Goal: Task Accomplishment & Management: Use online tool/utility

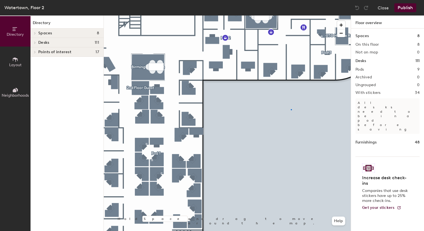
click at [291, 16] on div at bounding box center [227, 16] width 247 height 0
click at [246, 231] on html "Skip navigation Schedule Office People Analytics Visits Deliveries Services Man…" at bounding box center [212, 115] width 424 height 231
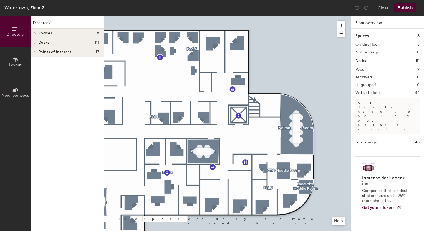
click at [238, 16] on div at bounding box center [227, 16] width 247 height 0
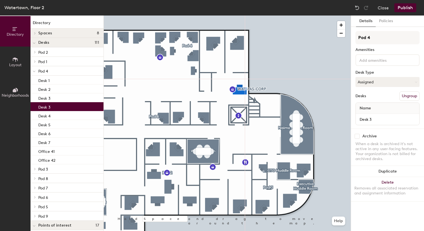
click at [291, 16] on div at bounding box center [227, 16] width 247 height 0
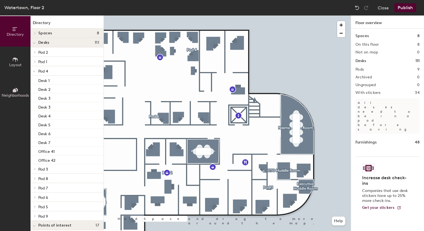
click at [11, 62] on button "Layout" at bounding box center [15, 62] width 31 height 31
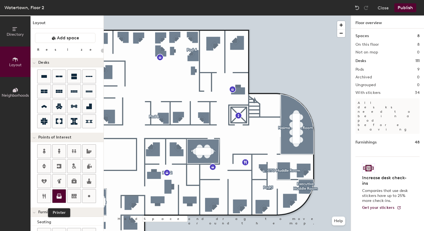
scroll to position [117, 0]
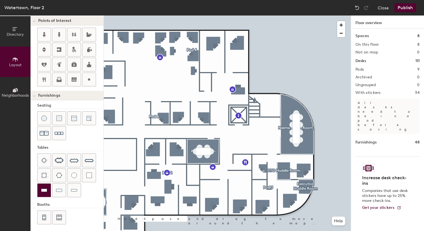
click at [46, 188] on img at bounding box center [44, 191] width 6 height 6
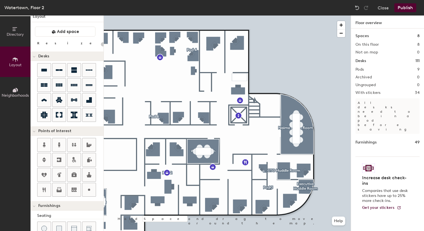
scroll to position [6, 0]
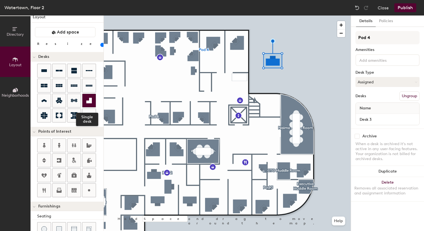
click at [89, 98] on icon at bounding box center [89, 101] width 6 height 6
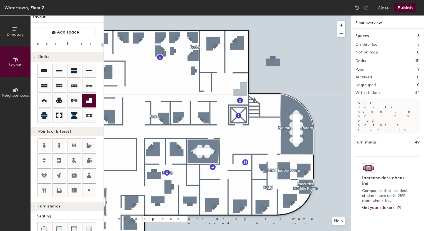
click at [240, 92] on div "Directory Layout Neighborhoods Layout Add space Resize Desks Points of Interest…" at bounding box center [212, 124] width 424 height 216
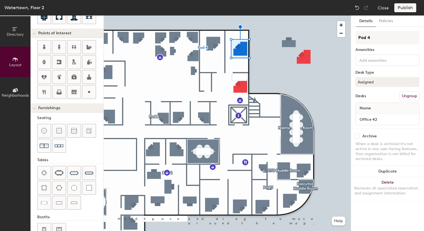
scroll to position [117, 0]
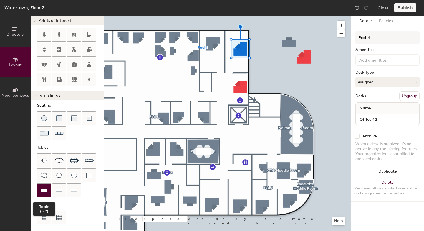
click at [44, 190] on img at bounding box center [44, 191] width 6 height 6
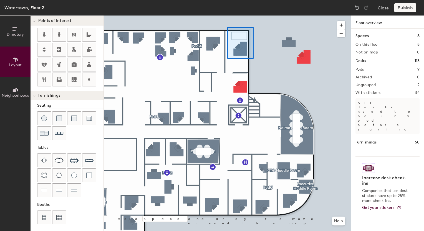
click at [227, 16] on div at bounding box center [227, 16] width 247 height 0
click at [242, 49] on span "Delete" at bounding box center [239, 50] width 19 height 9
click at [356, 8] on img at bounding box center [357, 8] width 6 height 6
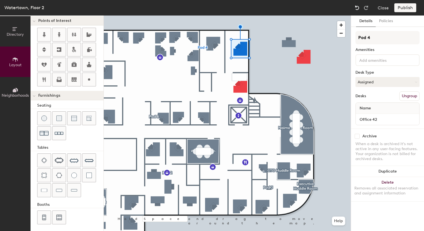
click at [356, 6] on img at bounding box center [357, 8] width 6 height 6
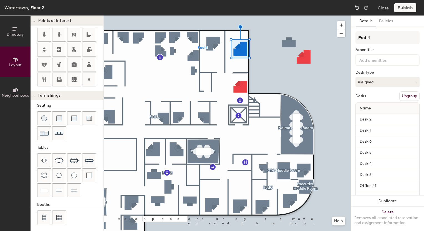
click at [356, 6] on img at bounding box center [357, 8] width 6 height 6
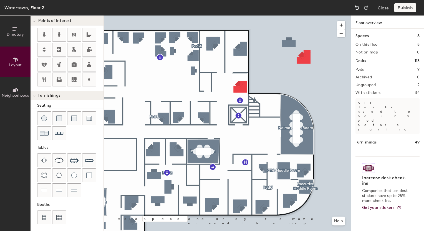
click at [356, 6] on img at bounding box center [357, 8] width 6 height 6
click at [236, 16] on div at bounding box center [227, 16] width 247 height 0
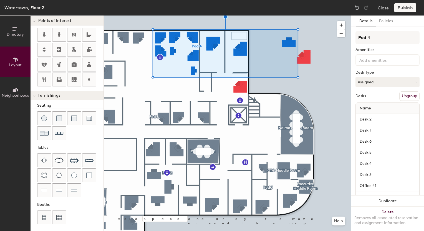
click at [403, 94] on button "Ungroup" at bounding box center [409, 96] width 20 height 9
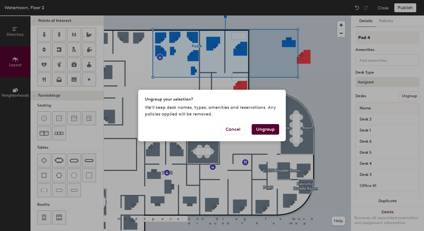
click at [258, 130] on button "Ungroup" at bounding box center [265, 129] width 27 height 11
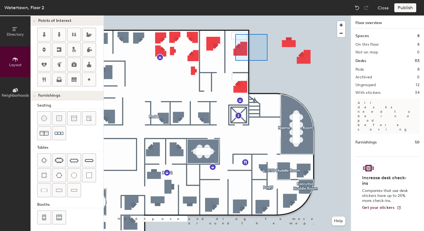
click at [235, 16] on div at bounding box center [227, 16] width 247 height 0
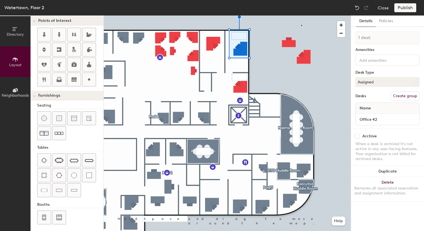
click at [301, 16] on div at bounding box center [227, 16] width 247 height 0
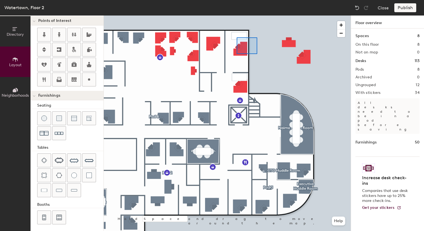
click at [237, 16] on div at bounding box center [227, 16] width 247 height 0
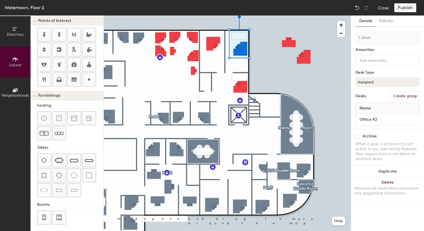
type input "20"
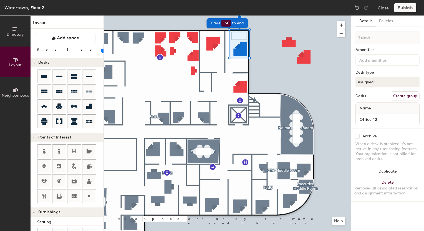
scroll to position [117, 0]
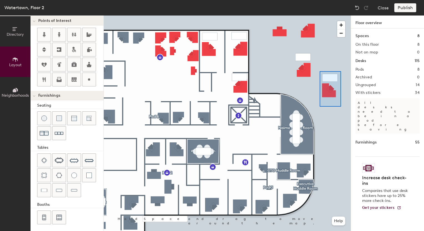
click at [320, 16] on div at bounding box center [227, 16] width 247 height 0
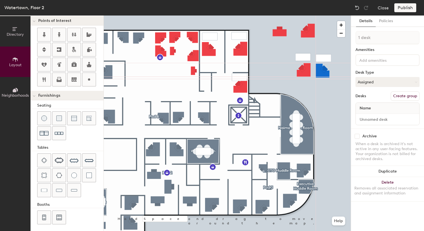
click at [333, 16] on div at bounding box center [227, 16] width 247 height 0
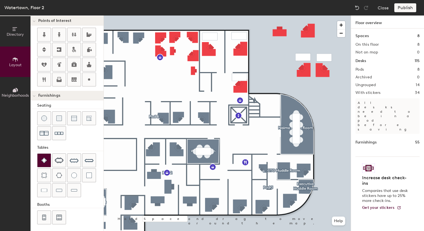
click at [45, 158] on img at bounding box center [44, 161] width 6 height 6
click at [43, 154] on div at bounding box center [43, 160] width 13 height 13
click at [46, 154] on div at bounding box center [43, 160] width 13 height 13
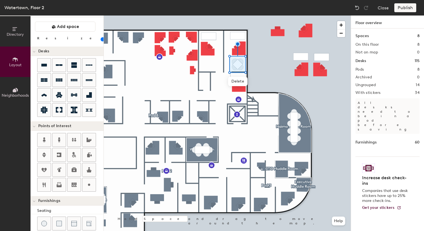
scroll to position [0, 0]
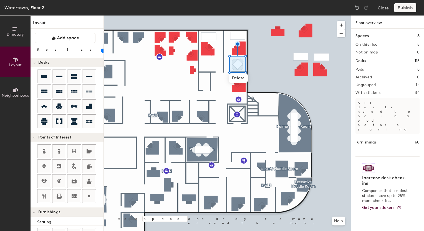
click at [101, 49] on input "range" at bounding box center [101, 51] width 0 height 4
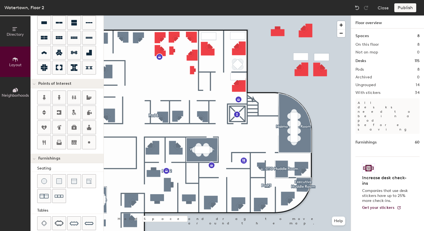
scroll to position [56, 0]
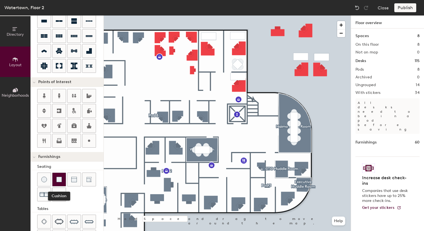
click at [58, 177] on img at bounding box center [59, 180] width 6 height 6
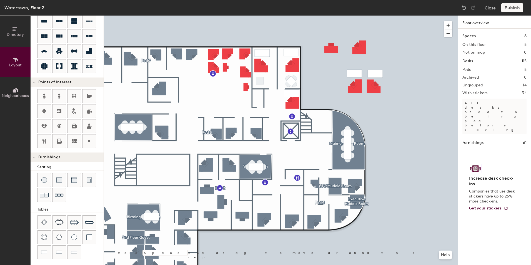
click at [294, 16] on div at bounding box center [281, 16] width 354 height 0
type input "20"
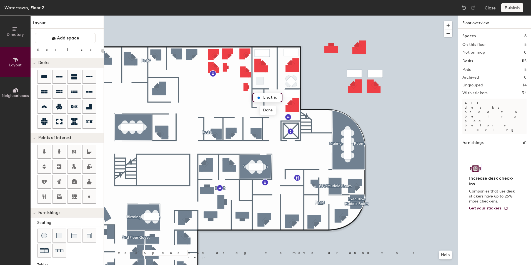
scroll to position [56, 0]
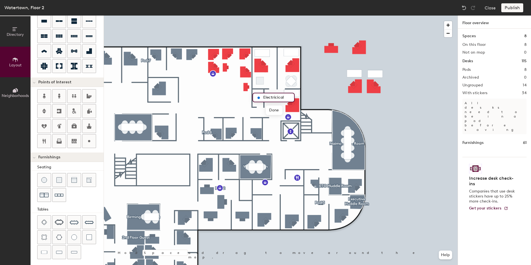
drag, startPoint x: 273, startPoint y: 99, endPoint x: 269, endPoint y: 94, distance: 6.3
click at [282, 96] on input "Electrical" at bounding box center [274, 98] width 25 height 8
drag, startPoint x: 272, startPoint y: 97, endPoint x: 268, endPoint y: 95, distance: 3.9
click at [268, 95] on input "Electrical" at bounding box center [274, 98] width 25 height 8
type input "Electrical"
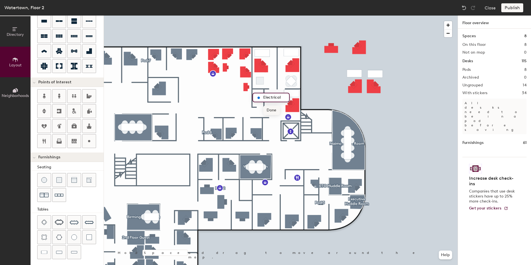
click at [273, 109] on span "Done" at bounding box center [271, 109] width 16 height 9
type input "80"
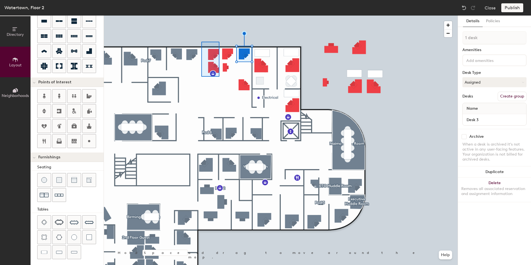
type input "2 desks"
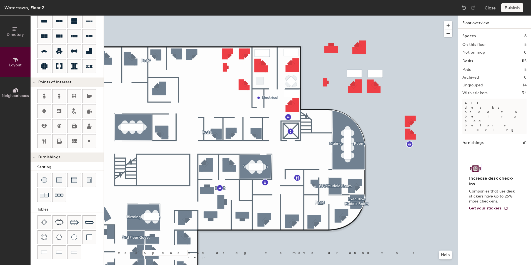
click at [191, 16] on div at bounding box center [281, 16] width 354 height 0
click at [193, 16] on div at bounding box center [281, 16] width 354 height 0
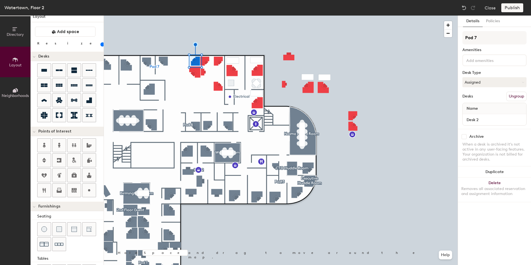
scroll to position [3, 0]
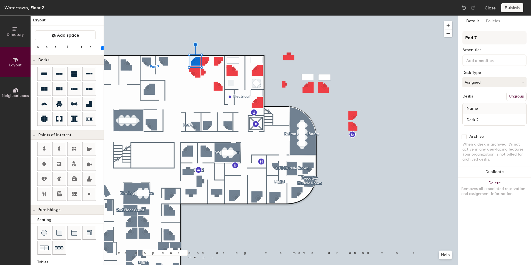
click at [101, 47] on input "range" at bounding box center [101, 48] width 0 height 4
click at [101, 46] on input "range" at bounding box center [101, 48] width 0 height 4
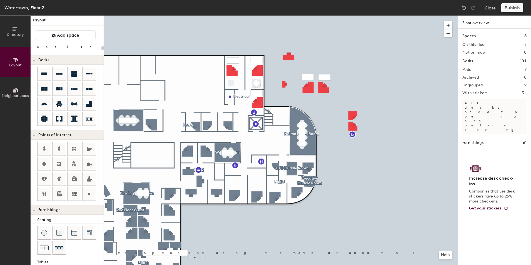
type input "100"
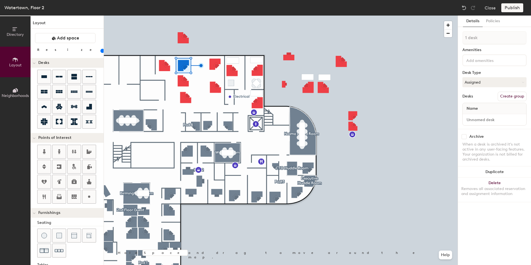
scroll to position [3, 0]
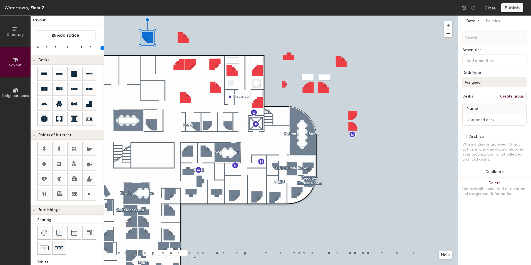
click at [185, 16] on div at bounding box center [281, 16] width 354 height 0
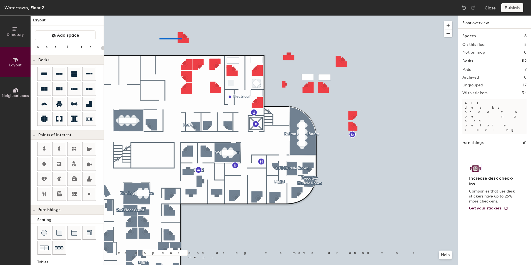
click at [159, 16] on div at bounding box center [281, 16] width 354 height 0
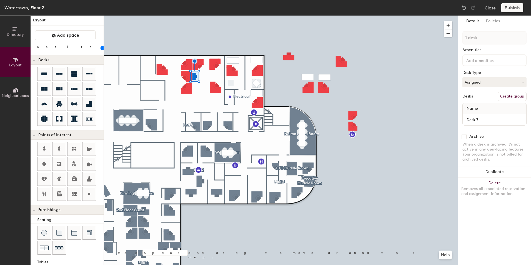
click at [101, 46] on input "range" at bounding box center [101, 48] width 0 height 4
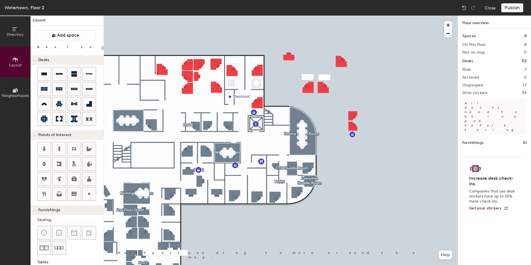
type input "20"
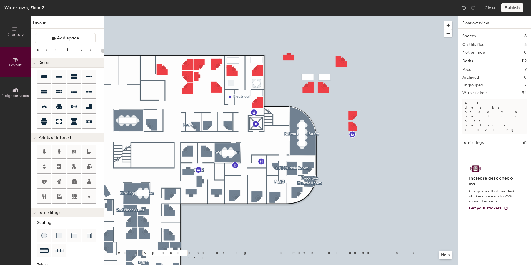
scroll to position [3, 0]
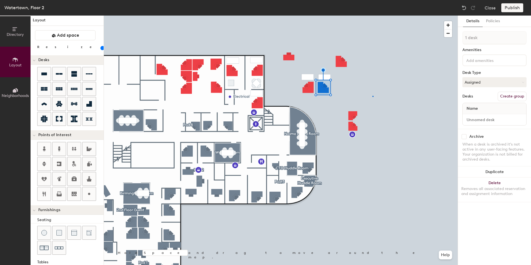
click at [372, 16] on div at bounding box center [281, 16] width 354 height 0
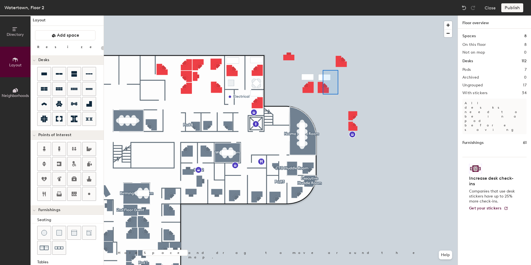
click at [323, 16] on div at bounding box center [281, 16] width 354 height 0
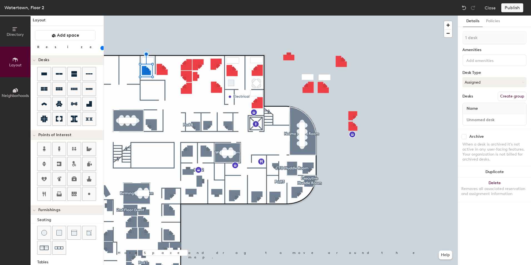
click at [101, 47] on input "range" at bounding box center [101, 48] width 0 height 4
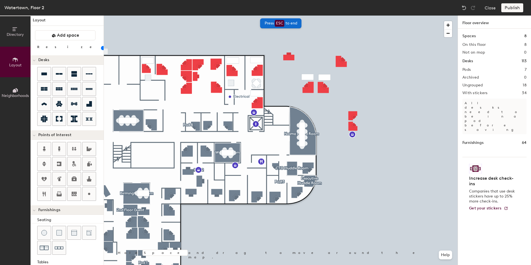
click at [101, 46] on input "range" at bounding box center [101, 48] width 0 height 4
click at [101, 47] on input "range" at bounding box center [101, 48] width 0 height 4
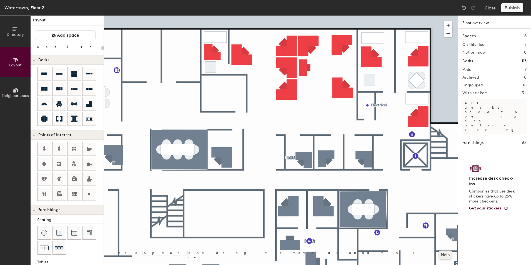
click at [447, 254] on button "Help" at bounding box center [445, 254] width 13 height 9
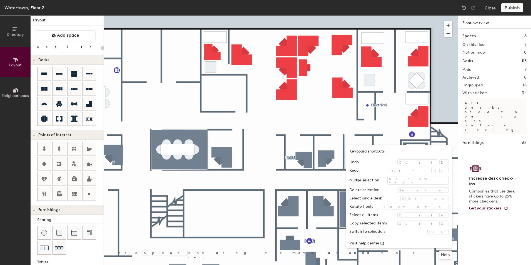
click at [484, 236] on div "Spaces 8 On this floor 8 Not on map 0 Desks 113 Pods 7 Archived 0 Ungrouped 18 …" at bounding box center [494, 153] width 73 height 249
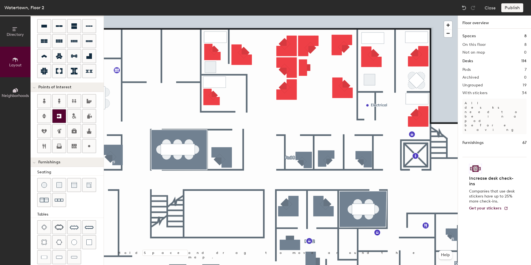
scroll to position [86, 0]
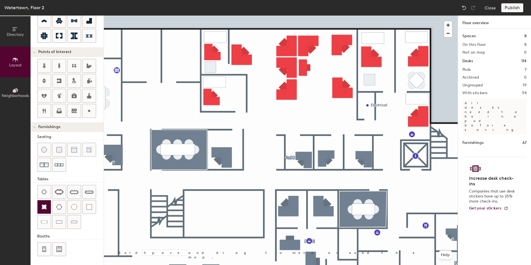
click at [44, 205] on img at bounding box center [44, 207] width 6 height 6
type input "20"
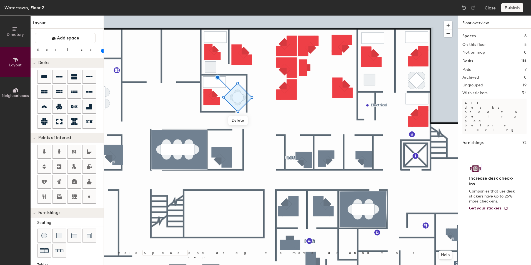
scroll to position [86, 0]
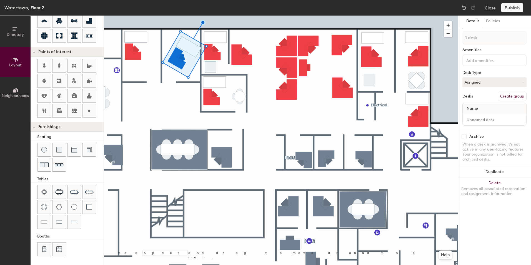
click at [164, 12] on div "Watertown, Floor 2 Close Publish Directory Layout Neighborhoods Layout Add spac…" at bounding box center [265, 132] width 531 height 265
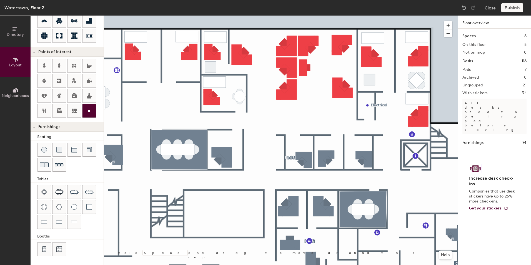
click at [212, 16] on div at bounding box center [281, 16] width 354 height 0
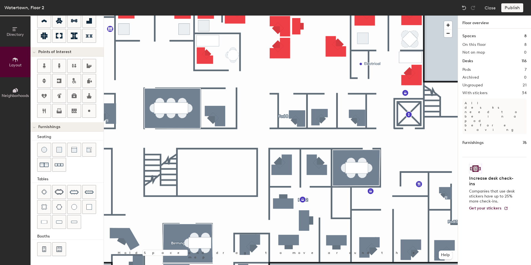
click at [213, 16] on div at bounding box center [281, 16] width 354 height 0
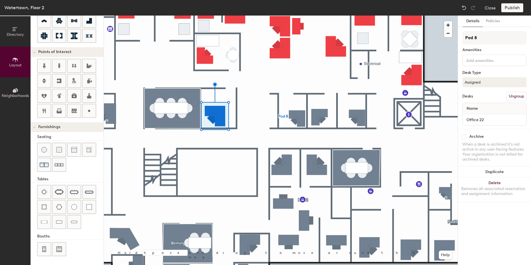
click at [515, 96] on button "Ungroup" at bounding box center [516, 96] width 20 height 9
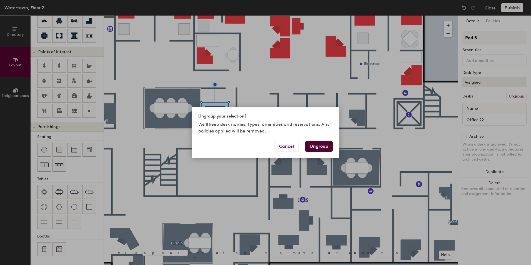
click at [319, 144] on button "Ungroup" at bounding box center [318, 146] width 27 height 11
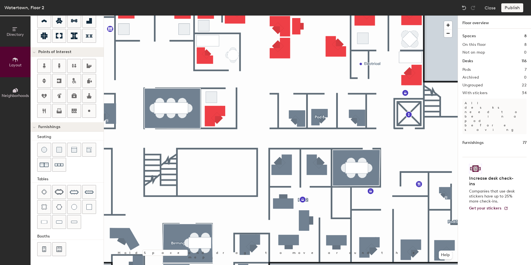
click at [291, 16] on div at bounding box center [281, 16] width 354 height 0
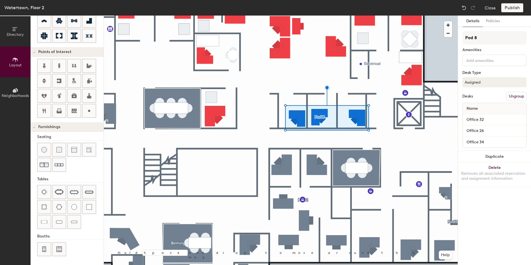
click at [510, 94] on button "Ungroup" at bounding box center [516, 96] width 20 height 9
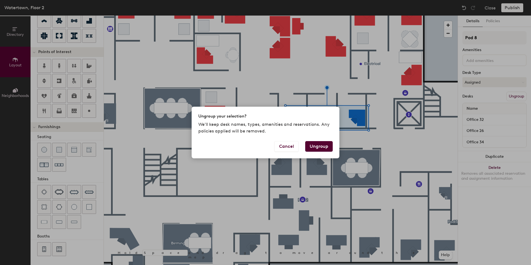
click at [321, 145] on button "Ungroup" at bounding box center [318, 146] width 27 height 11
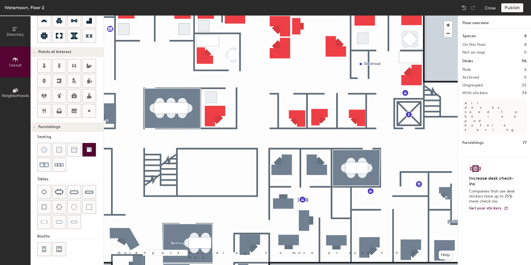
click at [259, 16] on div at bounding box center [281, 16] width 354 height 0
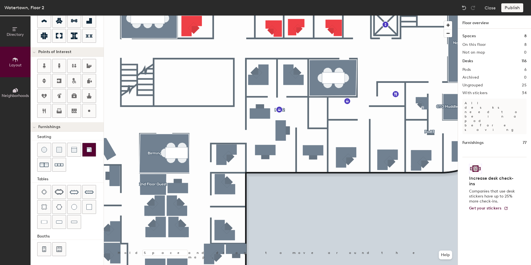
type input "100"
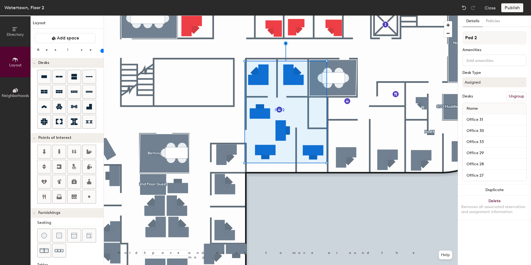
scroll to position [86, 0]
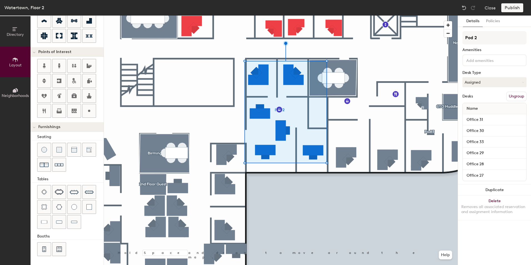
click at [515, 96] on button "Ungroup" at bounding box center [516, 96] width 20 height 9
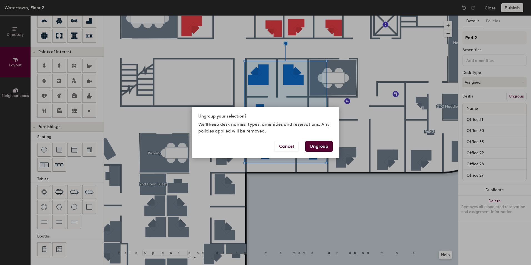
click at [314, 145] on button "Ungroup" at bounding box center [318, 146] width 27 height 11
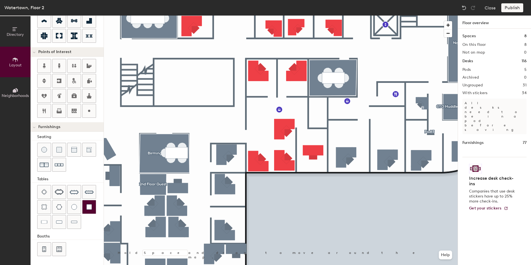
type input "20"
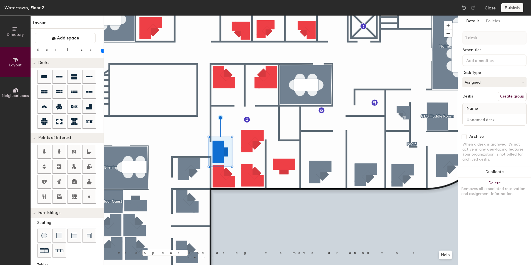
click at [101, 50] on input "range" at bounding box center [101, 51] width 0 height 4
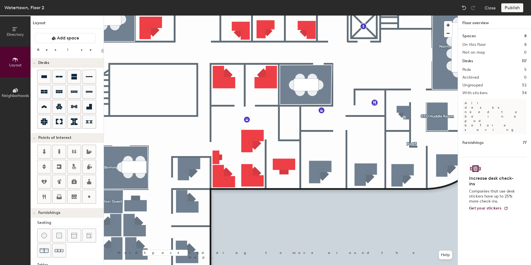
click at [387, 16] on div at bounding box center [281, 16] width 354 height 0
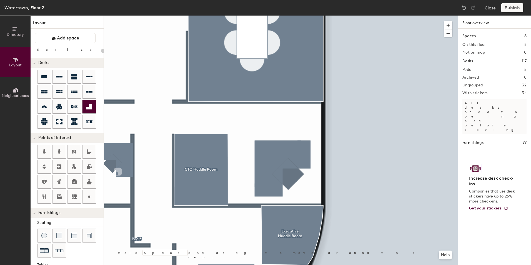
click at [268, 16] on div at bounding box center [281, 16] width 354 height 0
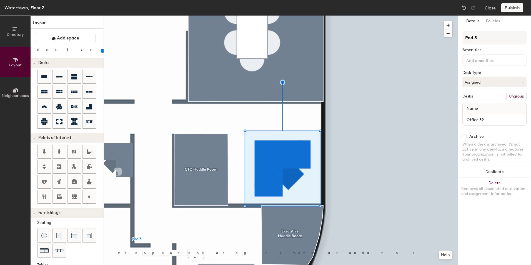
click at [101, 49] on input "range" at bounding box center [101, 51] width 0 height 4
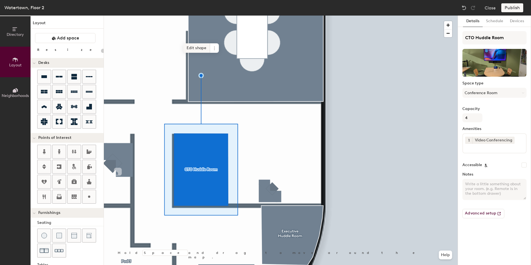
click at [199, 48] on span "Edit shape" at bounding box center [196, 47] width 27 height 9
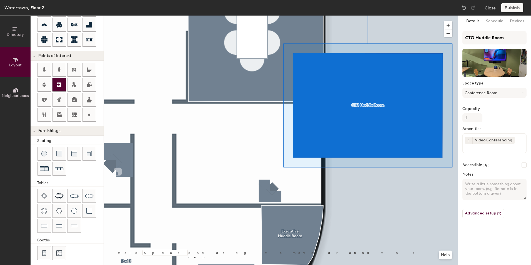
scroll to position [86, 0]
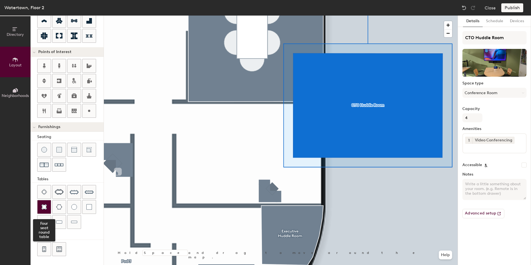
click at [44, 204] on img at bounding box center [44, 207] width 6 height 6
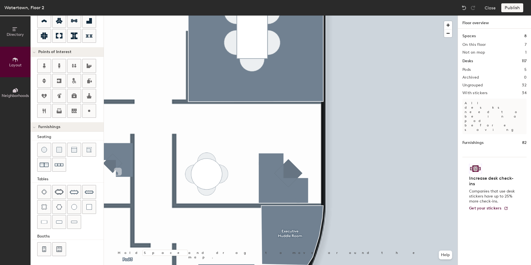
click at [345, 16] on div at bounding box center [281, 16] width 354 height 0
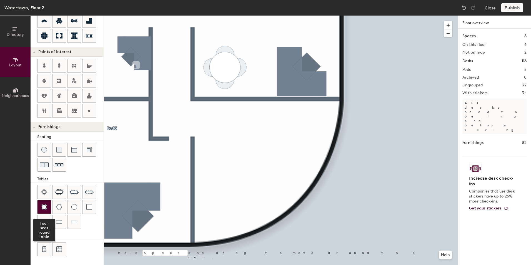
click at [42, 205] on img at bounding box center [44, 207] width 6 height 6
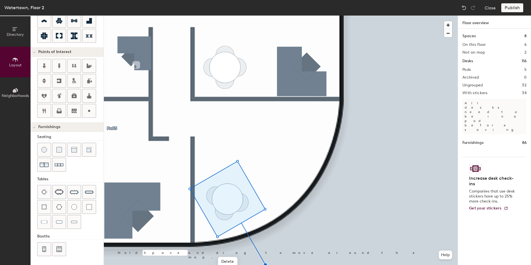
type input "20"
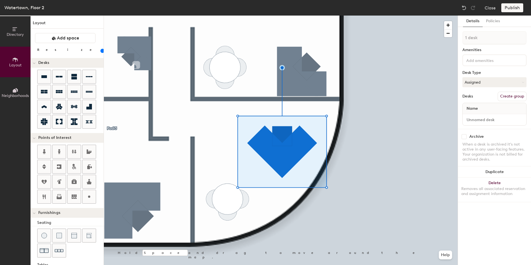
scroll to position [86, 0]
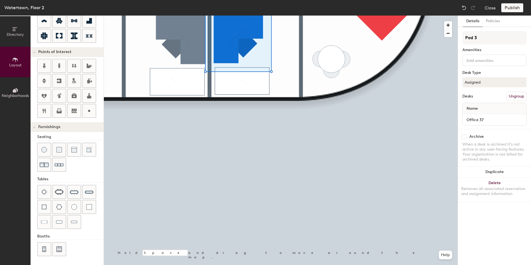
click at [337, 265] on html "Skip navigation Schedule Office People Analytics Visits Deliveries Services Man…" at bounding box center [265, 132] width 531 height 265
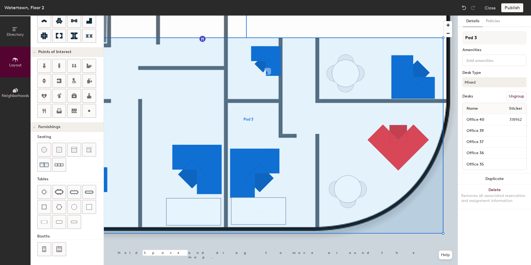
click at [516, 94] on button "Ungroup" at bounding box center [516, 96] width 20 height 9
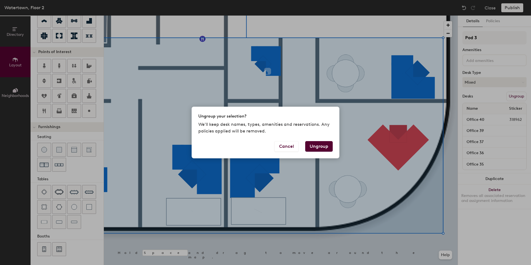
click at [328, 148] on button "Ungroup" at bounding box center [318, 146] width 27 height 11
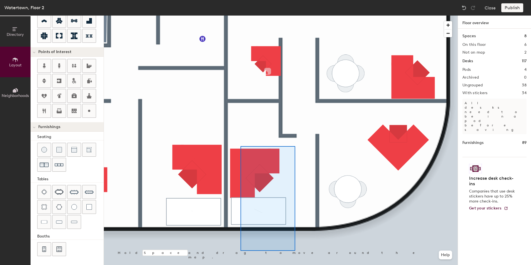
click at [240, 16] on div at bounding box center [281, 16] width 354 height 0
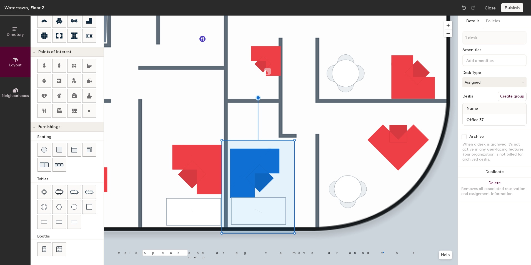
click at [383, 16] on div at bounding box center [281, 16] width 354 height 0
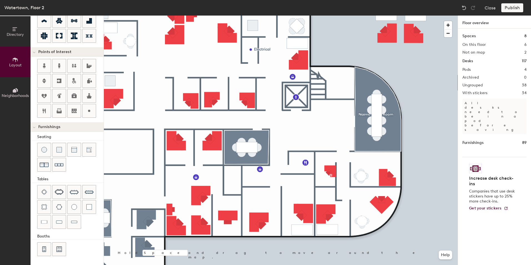
type input "20"
